Goal: Check status: Check status

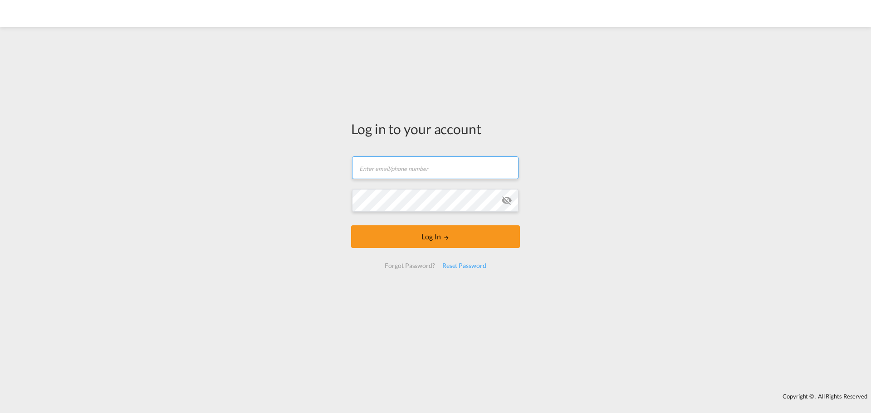
type input "[EMAIL_ADDRESS][DOMAIN_NAME]"
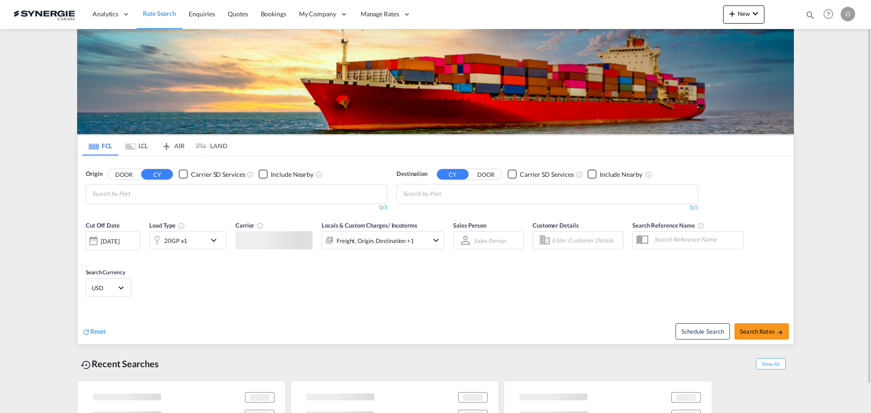
click at [810, 14] on md-icon "icon-magnify" at bounding box center [810, 15] width 10 height 10
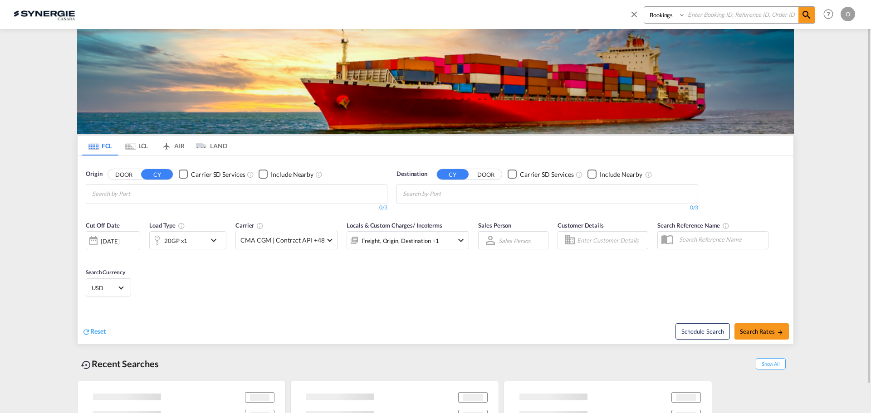
click at [651, 12] on select "Bookings Quotes Enquiries" at bounding box center [665, 15] width 43 height 16
select select "Quotes"
click at [644, 7] on select "Bookings Quotes Enquiries" at bounding box center [665, 15] width 43 height 16
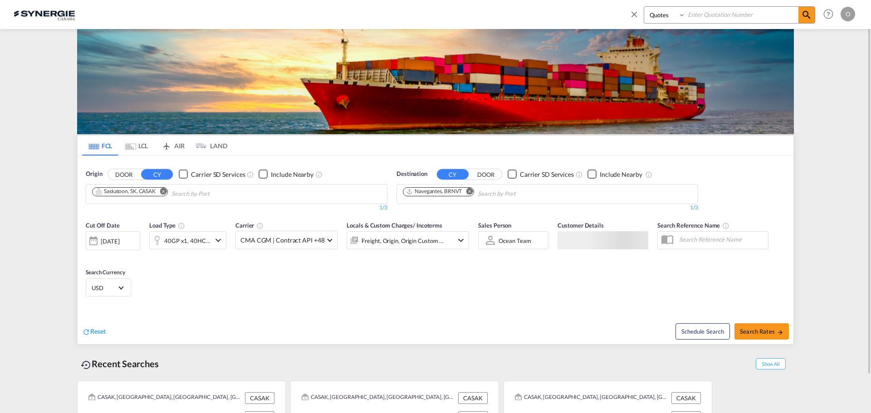
click at [709, 12] on input at bounding box center [741, 15] width 113 height 16
paste input "SYC000015132"
type input "SYC000015132"
click at [808, 15] on md-icon "icon-magnify" at bounding box center [806, 15] width 11 height 11
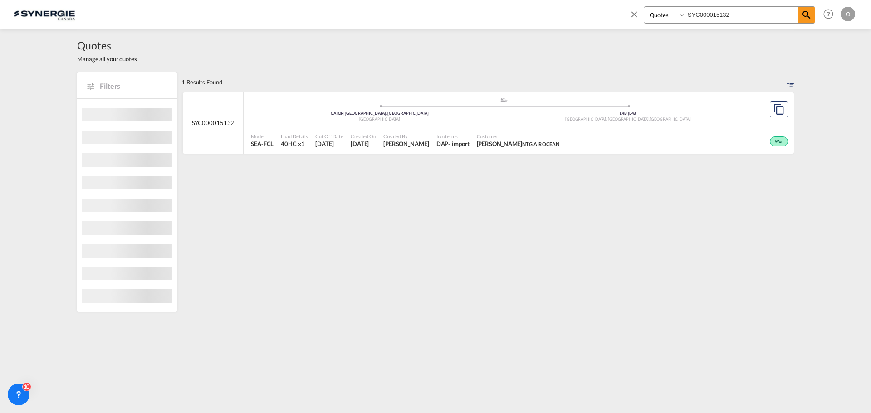
click at [729, 134] on div "Won" at bounding box center [676, 140] width 227 height 23
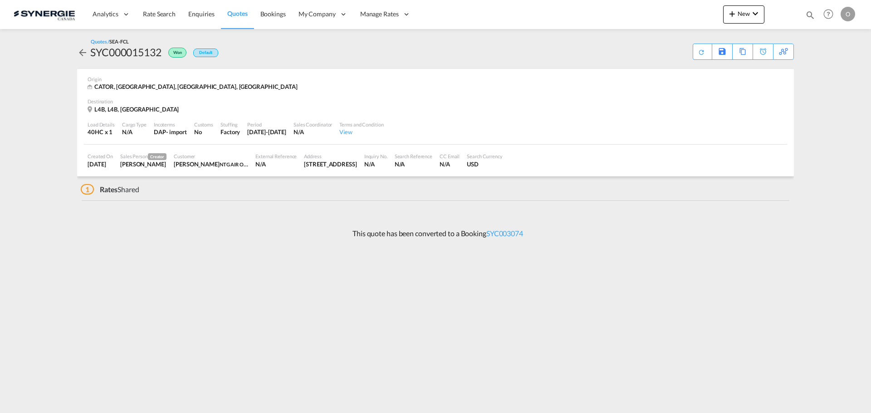
click at [812, 12] on md-icon "icon-magnify" at bounding box center [810, 15] width 10 height 10
click at [662, 17] on select "Bookings Quotes Enquiries" at bounding box center [665, 15] width 43 height 16
select select "Quotes"
click at [644, 7] on select "Bookings Quotes Enquiries" at bounding box center [665, 15] width 43 height 16
click at [731, 8] on input at bounding box center [741, 15] width 113 height 16
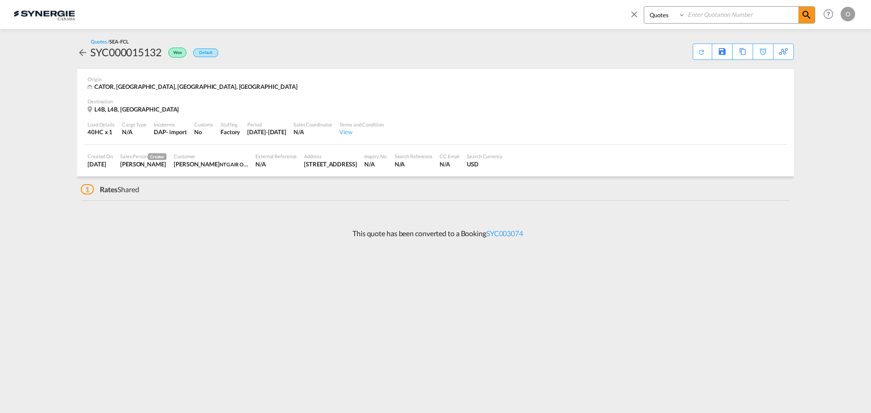
paste input "SYC000015132"
type input "SYC000015132"
click at [803, 10] on md-icon "icon-magnify" at bounding box center [806, 15] width 11 height 11
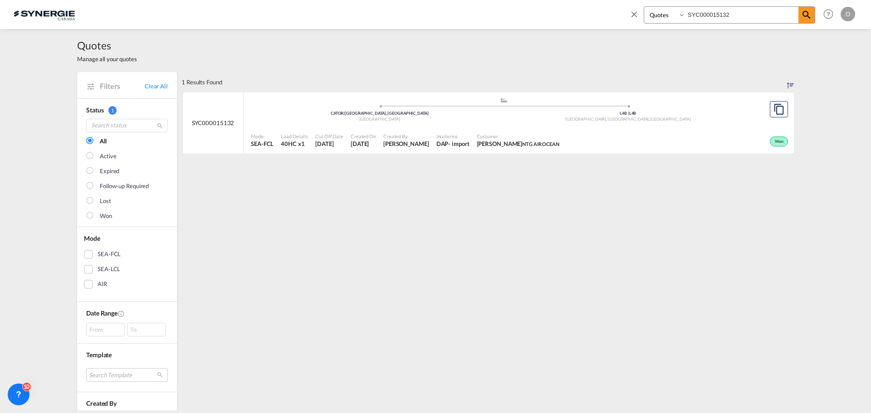
click at [668, 130] on div "Won" at bounding box center [676, 140] width 227 height 23
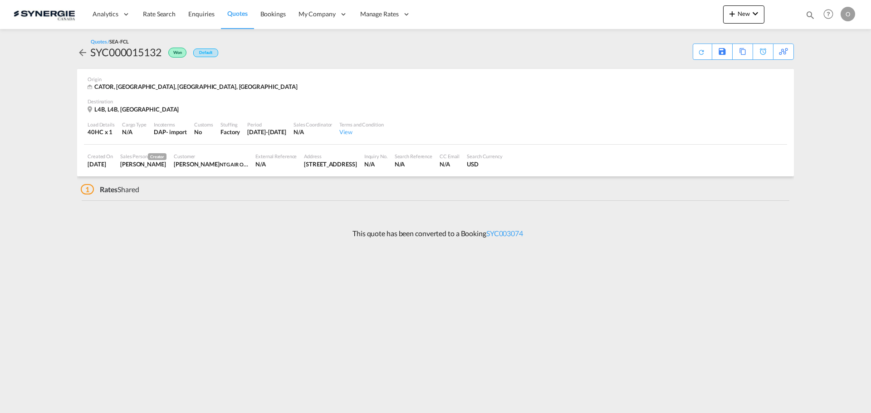
click at [601, 163] on div "Created On [DATE] Sales Person Creator [PERSON_NAME] Customer [PERSON_NAME] NTG…" at bounding box center [435, 161] width 703 height 32
click at [486, 128] on div "Load Details 40HC x 1 Cargo Type N/A Incoterms DAP - import Customs No Stuffing…" at bounding box center [435, 129] width 703 height 31
click at [224, 112] on div "L4B, L4B, [GEOGRAPHIC_DATA]" at bounding box center [436, 109] width 696 height 9
click at [252, 169] on div "Customer Ian Shufflebotham NTG AIR OCEAN" at bounding box center [211, 160] width 82 height 23
click at [248, 159] on div "Customer" at bounding box center [211, 156] width 74 height 7
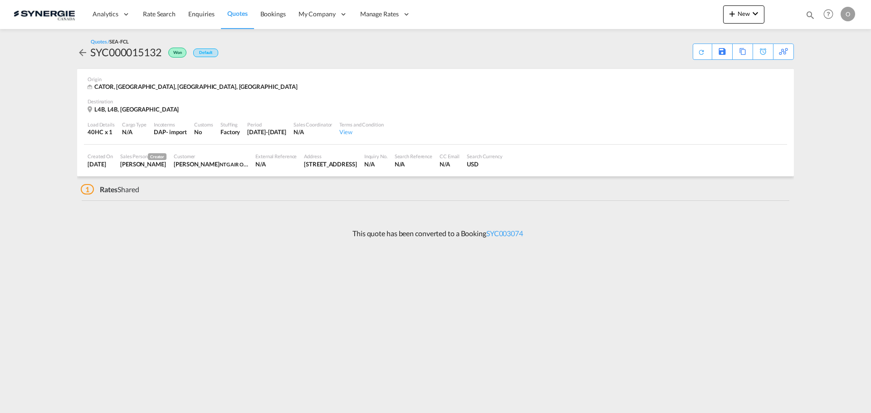
click at [356, 160] on div "[STREET_ADDRESS]" at bounding box center [330, 164] width 53 height 8
click at [507, 230] on link "SYC003074" at bounding box center [504, 233] width 37 height 9
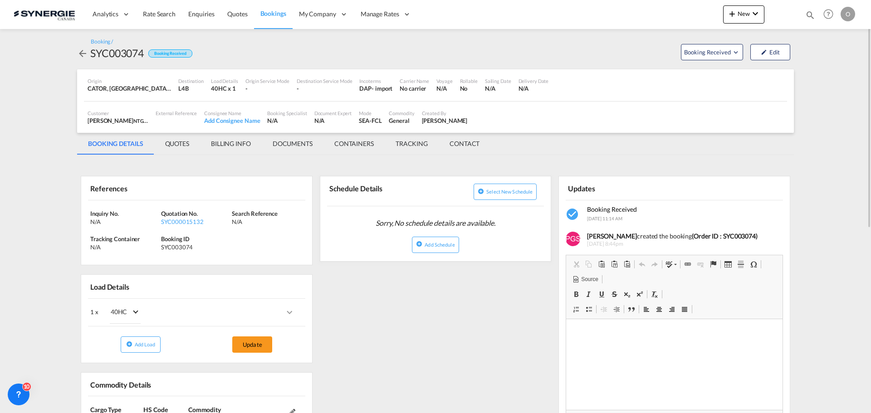
click at [172, 142] on md-tab-item "QUOTES" at bounding box center [177, 144] width 46 height 22
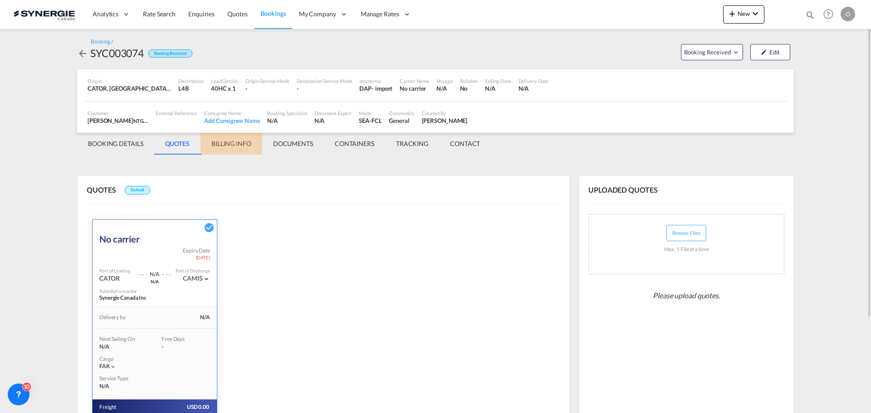
click at [244, 143] on md-tab-item "BILLING INFO" at bounding box center [231, 144] width 62 height 22
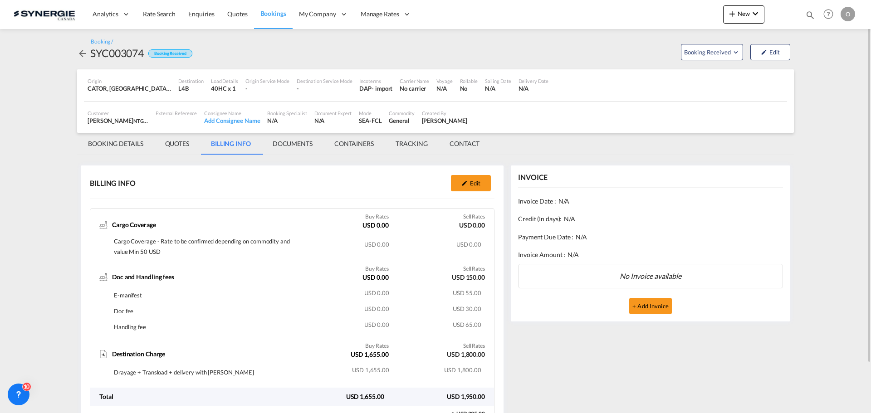
click at [114, 143] on md-tab-item "BOOKING DETAILS" at bounding box center [115, 144] width 77 height 22
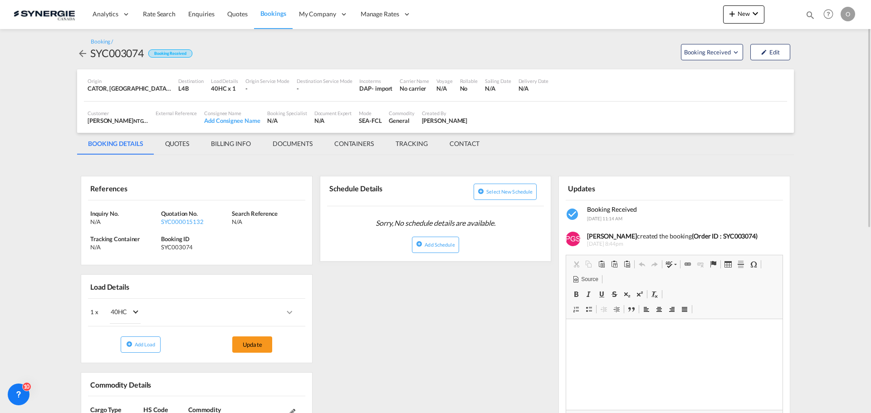
scroll to position [91, 0]
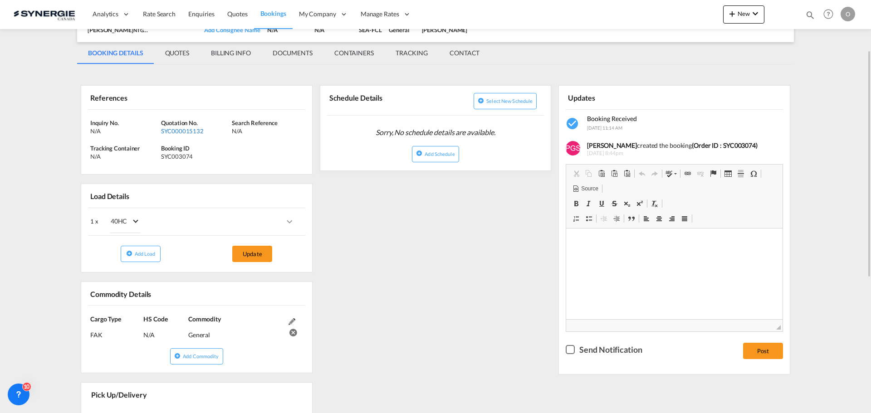
click at [185, 130] on div "SYC000015132" at bounding box center [195, 131] width 68 height 8
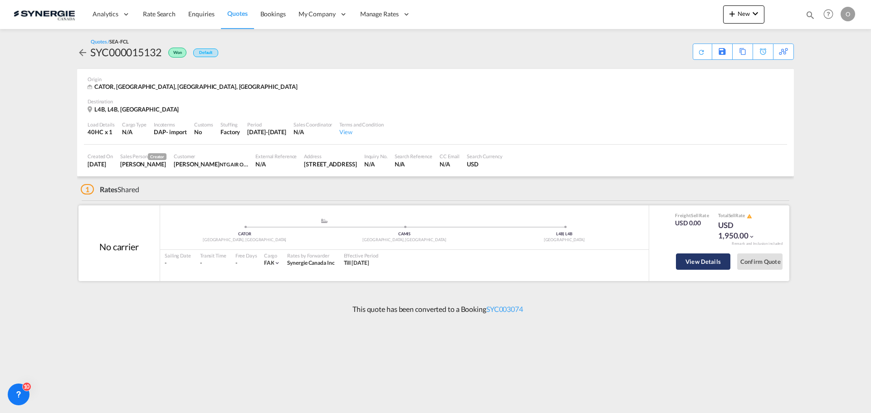
click at [702, 261] on button "View Details" at bounding box center [703, 261] width 54 height 16
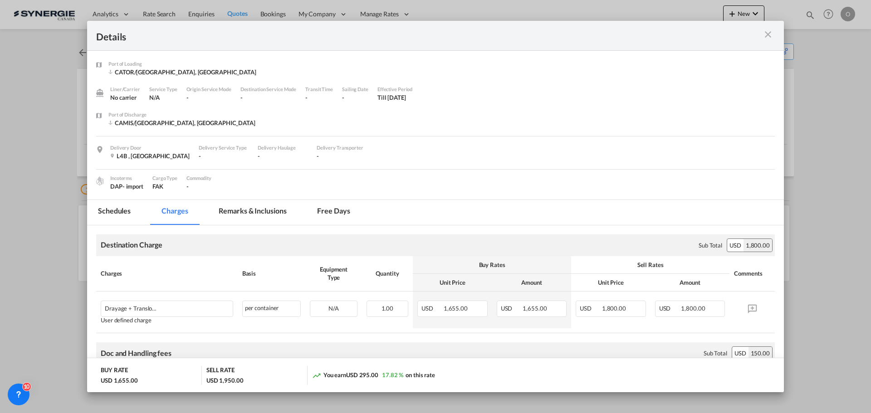
click at [249, 214] on md-tab-item "Remarks & Inclusions" at bounding box center [252, 212] width 89 height 25
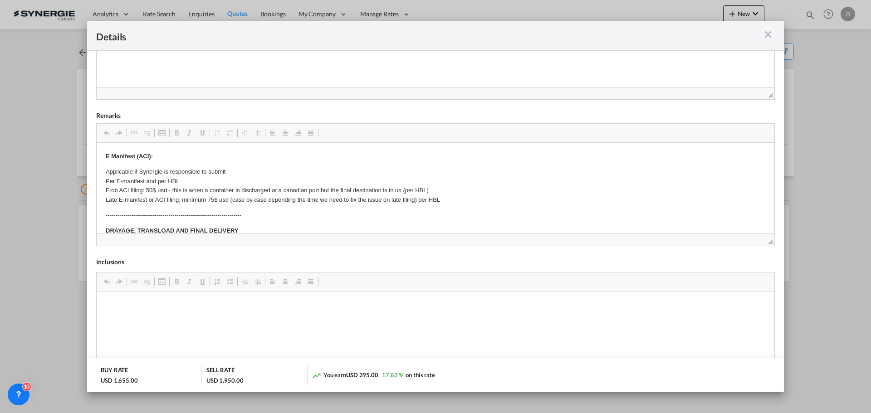
scroll to position [91, 0]
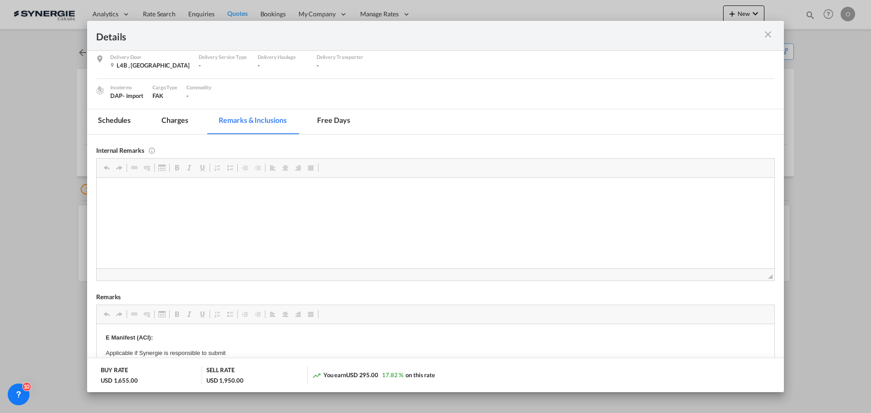
click at [170, 121] on md-tab-item "Charges" at bounding box center [175, 121] width 48 height 25
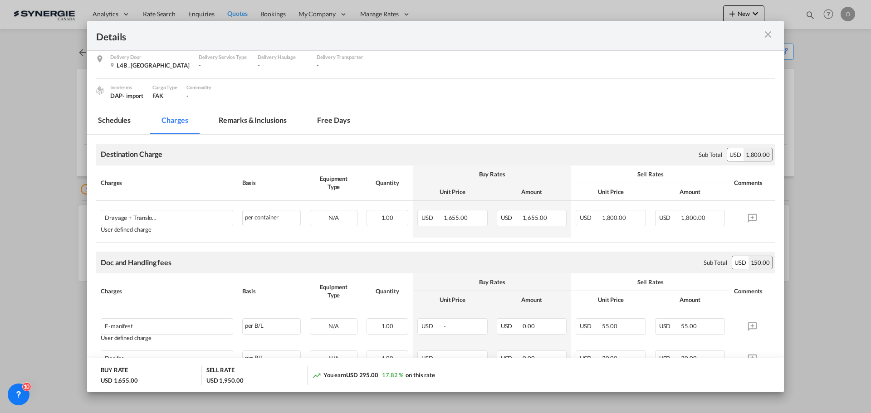
click at [764, 34] on md-icon "icon-close m-3 fg-AAA8AD cursor" at bounding box center [767, 34] width 11 height 11
